Goal: Leave review/rating

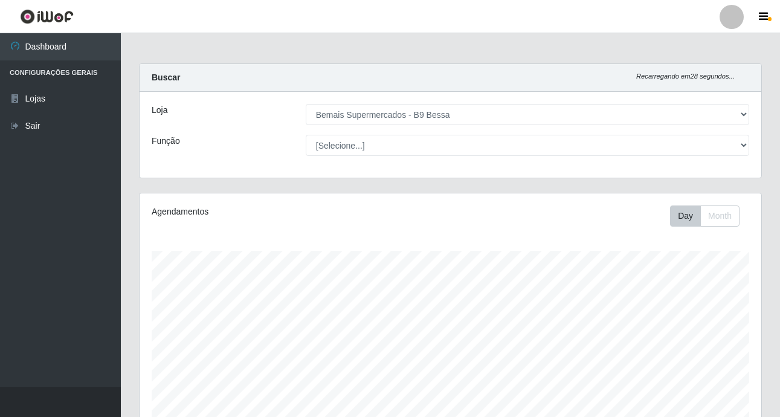
select select "410"
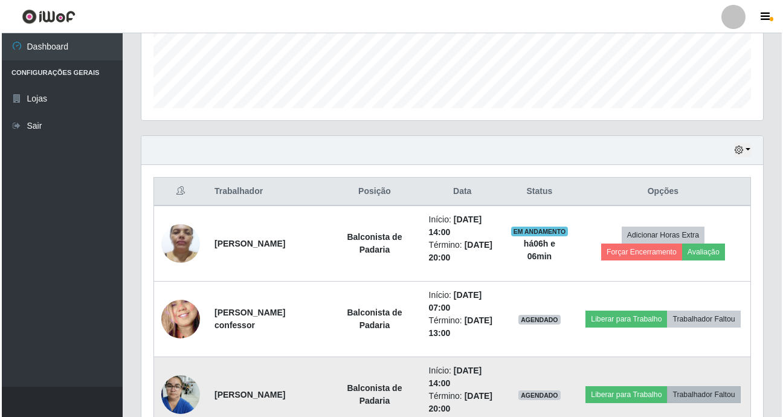
scroll to position [231, 0]
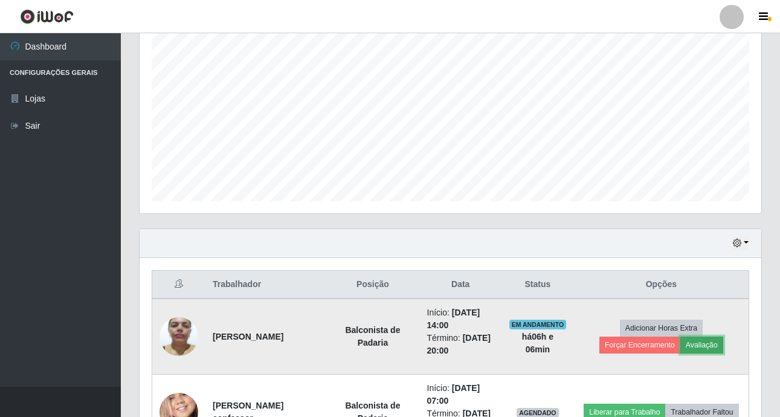
click at [712, 343] on button "Avaliação" at bounding box center [702, 345] width 43 height 17
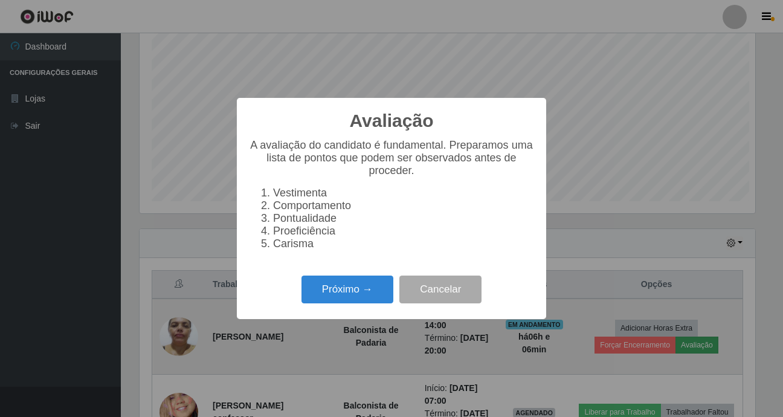
scroll to position [251, 616]
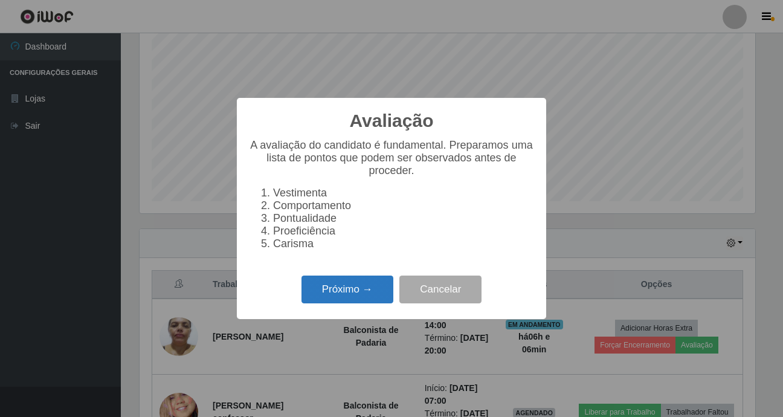
click at [347, 295] on button "Próximo →" at bounding box center [348, 290] width 92 height 28
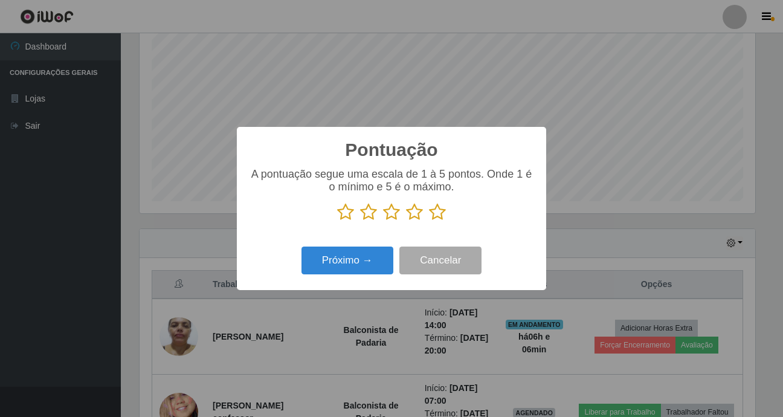
scroll to position [604156, 603791]
click at [441, 210] on icon at bounding box center [437, 212] width 17 height 18
click at [429, 221] on input "radio" at bounding box center [429, 221] width 0 height 0
click at [331, 247] on div "Próximo → Cancelar" at bounding box center [391, 260] width 285 height 34
drag, startPoint x: 331, startPoint y: 247, endPoint x: 334, endPoint y: 262, distance: 14.8
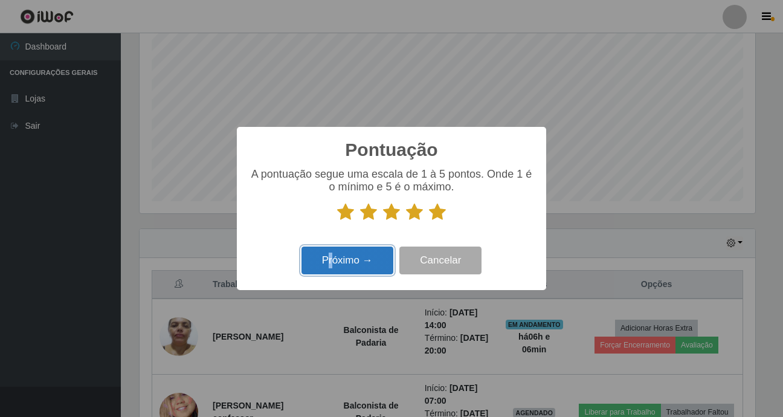
click at [334, 262] on button "Próximo →" at bounding box center [348, 261] width 92 height 28
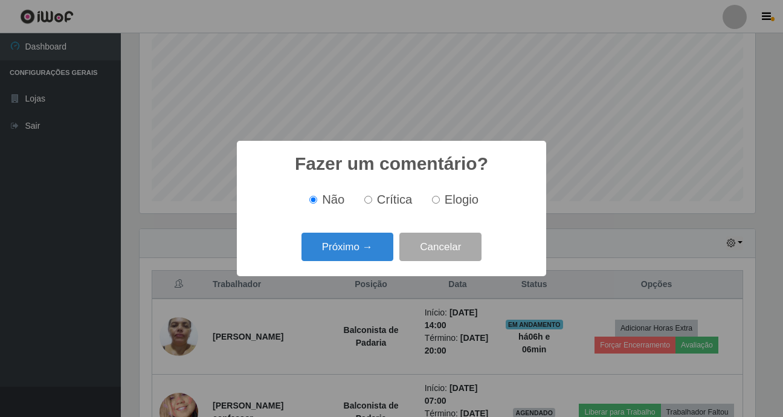
click at [334, 262] on div "Próximo → Cancelar" at bounding box center [391, 247] width 285 height 34
click at [340, 248] on button "Próximo →" at bounding box center [348, 247] width 92 height 28
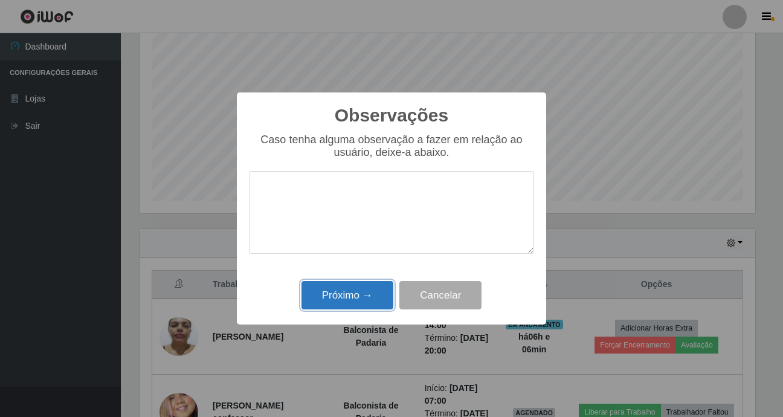
click at [363, 296] on button "Próximo →" at bounding box center [348, 295] width 92 height 28
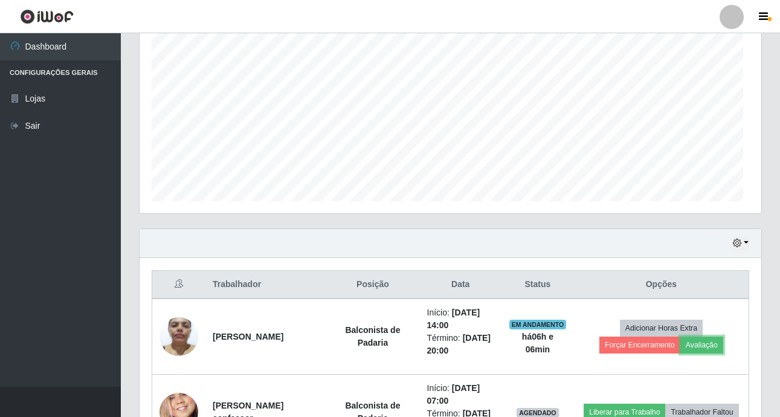
scroll to position [251, 622]
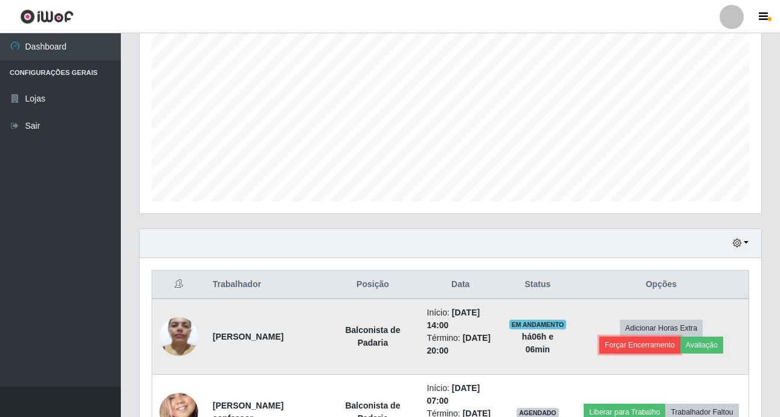
click at [616, 346] on button "Forçar Encerramento" at bounding box center [640, 345] width 81 height 17
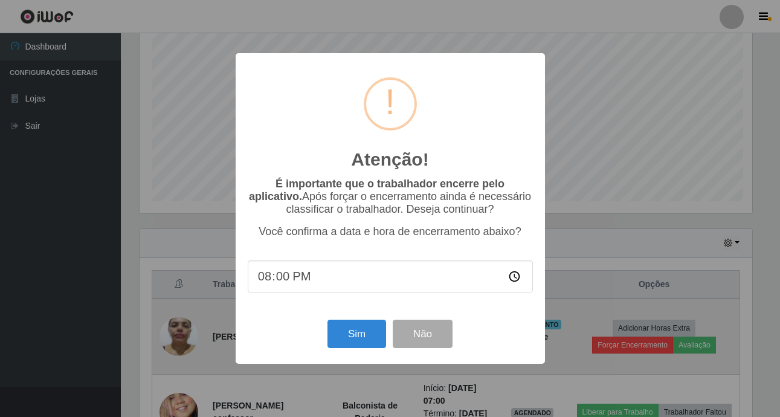
scroll to position [251, 616]
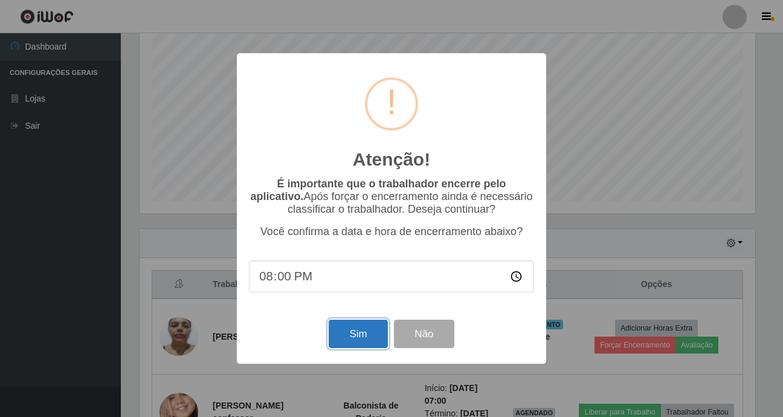
click at [360, 332] on button "Sim" at bounding box center [358, 334] width 59 height 28
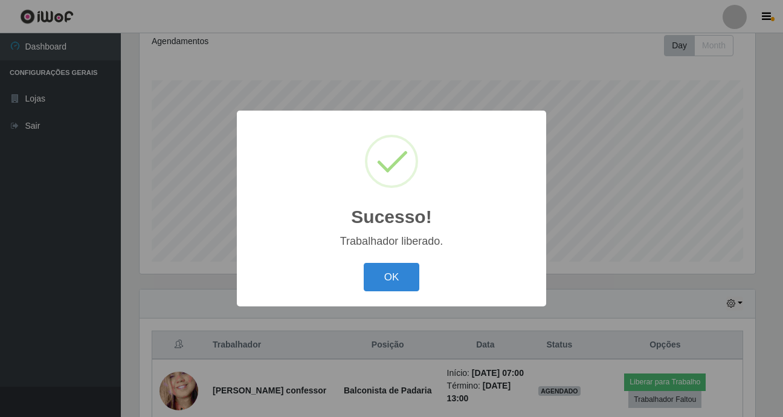
click at [398, 294] on div "OK Cancel" at bounding box center [391, 277] width 285 height 34
click at [398, 276] on button "OK" at bounding box center [392, 277] width 56 height 28
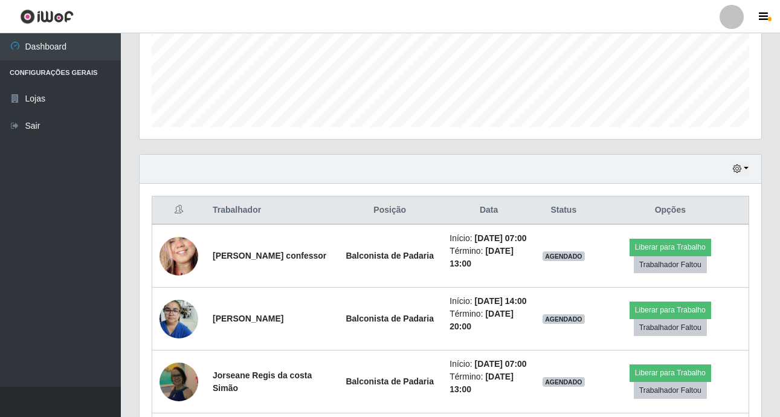
scroll to position [291, 0]
